Goal: Information Seeking & Learning: Learn about a topic

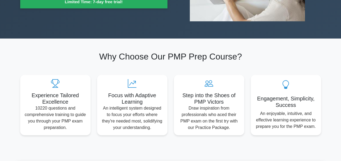
scroll to position [141, 0]
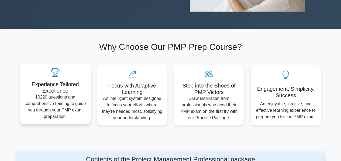
click at [63, 91] on h5 "Experience Tailored Excellence" at bounding box center [55, 87] width 62 height 13
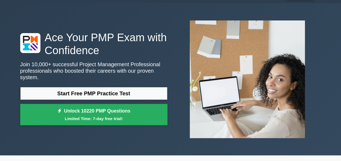
scroll to position [0, 0]
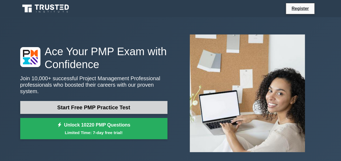
click at [120, 106] on link "Start Free PMP Practice Test" at bounding box center [93, 107] width 147 height 13
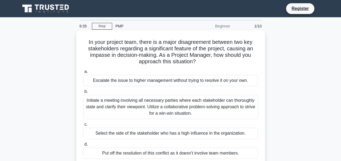
click at [160, 102] on div "Initiate a meeting involving all necessary parties where each stakeholder can t…" at bounding box center [170, 107] width 174 height 24
click at [83, 93] on input "b. Initiate a meeting involving all necessary parties where each stakeholder ca…" at bounding box center [83, 91] width 0 height 3
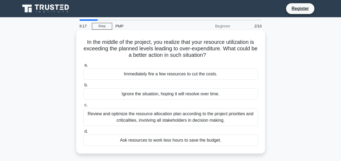
click at [171, 120] on div "Review and optimize the resource allocation plan according to the project prior…" at bounding box center [170, 117] width 174 height 18
click at [83, 107] on input "c. Review and optimize the resource allocation plan according to the project pr…" at bounding box center [83, 104] width 0 height 3
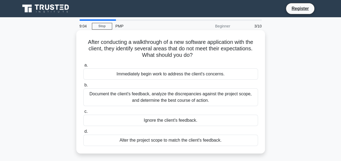
click at [168, 98] on div "Document the client's feedback, analyze the discrepancies against the project s…" at bounding box center [170, 97] width 174 height 18
click at [83, 87] on input "b. Document the client's feedback, analyze the discrepancies against the projec…" at bounding box center [83, 84] width 0 height 3
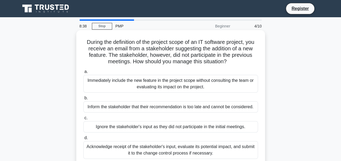
click at [170, 149] on div "Acknowledge receipt of the stakeholder's input, evaluate its potential impact, …" at bounding box center [170, 150] width 174 height 18
click at [83, 140] on input "d. Acknowledge receipt of the stakeholder's input, evaluate its potential impac…" at bounding box center [83, 137] width 0 height 3
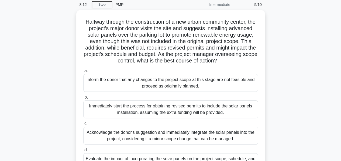
click at [170, 145] on div "Acknowledge the donor's suggestion and immediately integrate the solar panels i…" at bounding box center [170, 136] width 174 height 18
click at [83, 125] on input "c. Acknowledge the donor's suggestion and immediately integrate the solar panel…" at bounding box center [83, 123] width 0 height 3
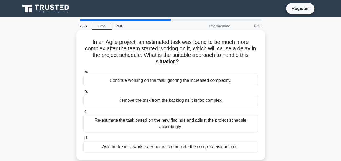
click at [167, 119] on div "Re-estimate the task based on the new findings and adjust the project schedule …" at bounding box center [170, 124] width 174 height 18
click at [83, 113] on input "c. Re-estimate the task based on the new findings and adjust the project schedu…" at bounding box center [83, 111] width 0 height 3
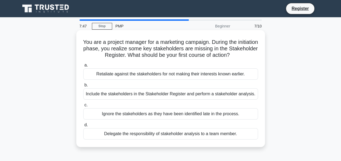
click at [158, 96] on div "Include the stakeholders in the Stakeholder Register and perform a stakeholder …" at bounding box center [170, 93] width 174 height 11
click at [83, 87] on input "b. Include the stakeholders in the Stakeholder Register and perform a stakehold…" at bounding box center [83, 84] width 0 height 3
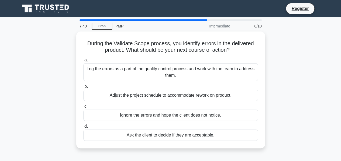
click at [158, 96] on div "Adjust the project schedule to accommodate rework on product." at bounding box center [170, 95] width 174 height 11
click at [83, 88] on input "b. Adjust the project schedule to accommodate rework on product." at bounding box center [83, 86] width 0 height 3
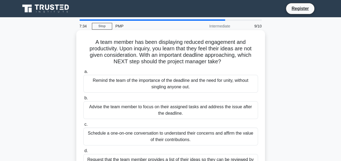
click at [163, 137] on div "Schedule a one-on-one conversation to understand their concerns and affirm the …" at bounding box center [170, 137] width 174 height 18
click at [83, 126] on input "c. Schedule a one-on-one conversation to understand their concerns and affirm t…" at bounding box center [83, 124] width 0 height 3
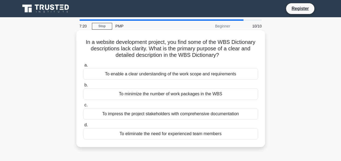
click at [170, 75] on div "To enable a clear understanding of the work scope and requirements" at bounding box center [170, 73] width 174 height 11
click at [83, 67] on input "a. To enable a clear understanding of the work scope and requirements" at bounding box center [83, 65] width 0 height 3
